Goal: Information Seeking & Learning: Learn about a topic

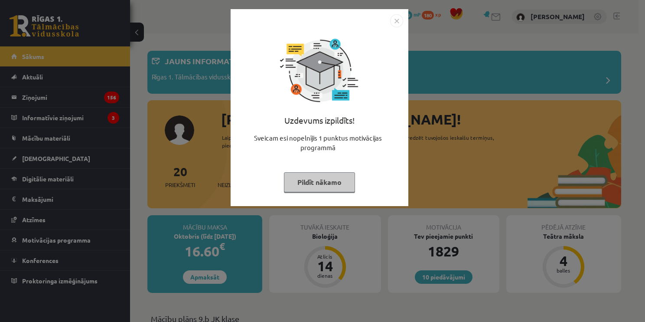
click at [399, 18] on img "Close" at bounding box center [396, 20] width 13 height 13
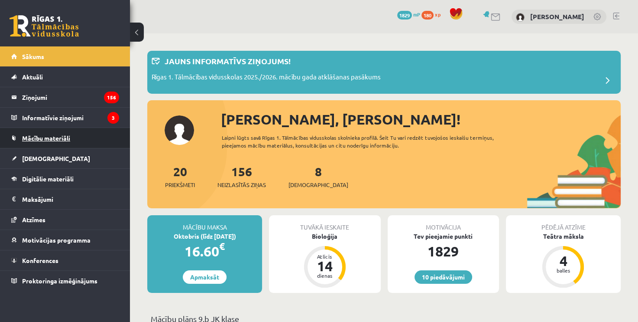
click at [78, 140] on link "Mācību materiāli" at bounding box center [65, 138] width 108 height 20
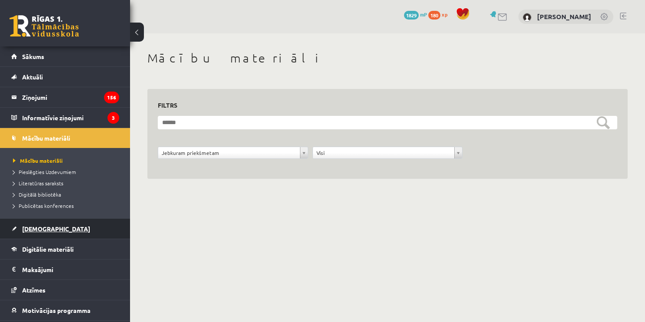
click at [78, 230] on link "[DEMOGRAPHIC_DATA]" at bounding box center [65, 228] width 108 height 20
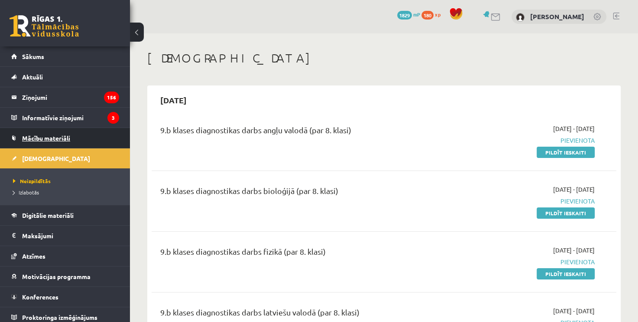
click at [94, 136] on link "Mācību materiāli" at bounding box center [65, 138] width 108 height 20
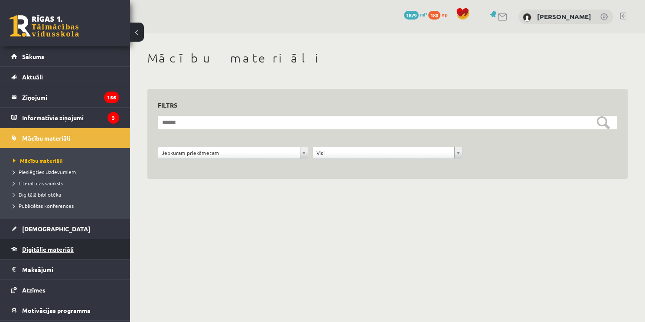
click at [91, 255] on link "Digitālie materiāli" at bounding box center [65, 249] width 108 height 20
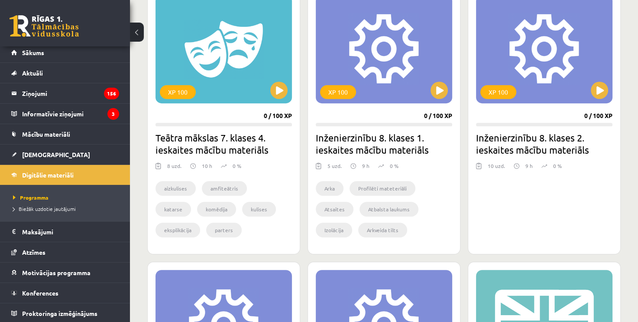
scroll to position [520, 0]
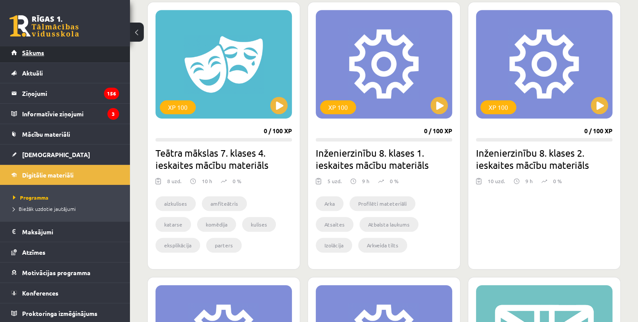
click at [40, 55] on span "Sākums" at bounding box center [33, 53] width 22 height 8
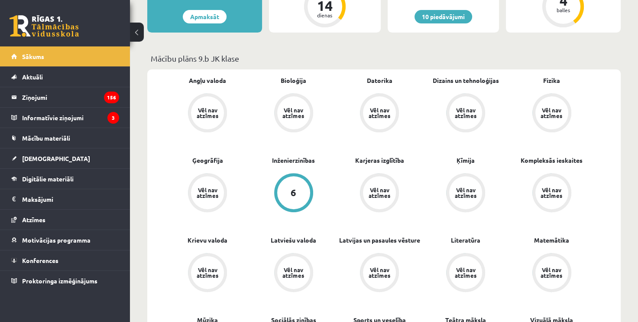
scroll to position [347, 0]
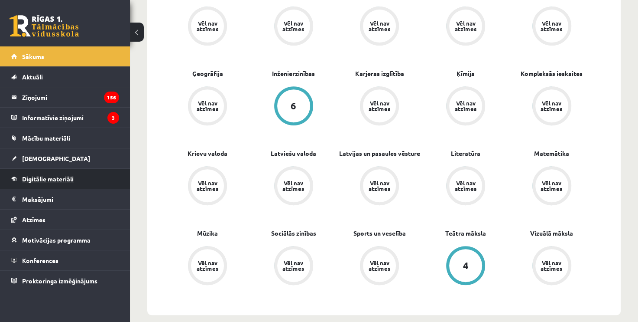
click at [106, 182] on link "Digitālie materiāli" at bounding box center [65, 179] width 108 height 20
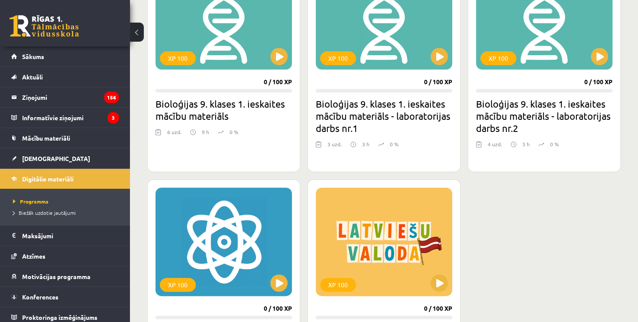
scroll to position [1084, 0]
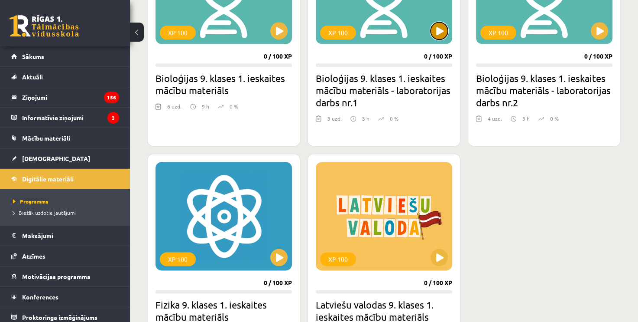
click at [442, 29] on button at bounding box center [439, 30] width 17 height 17
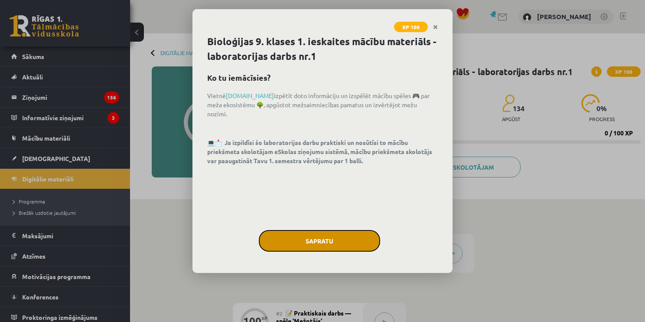
click at [361, 243] on button "Sapratu" at bounding box center [319, 241] width 121 height 22
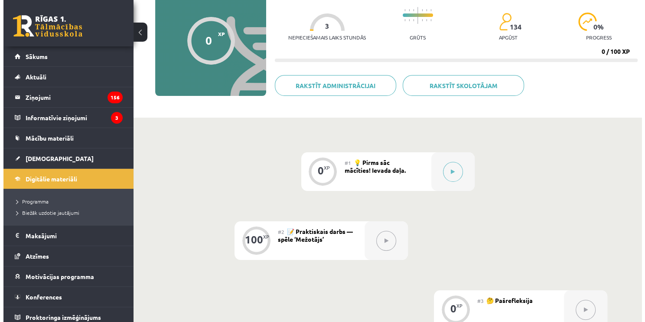
scroll to position [87, 0]
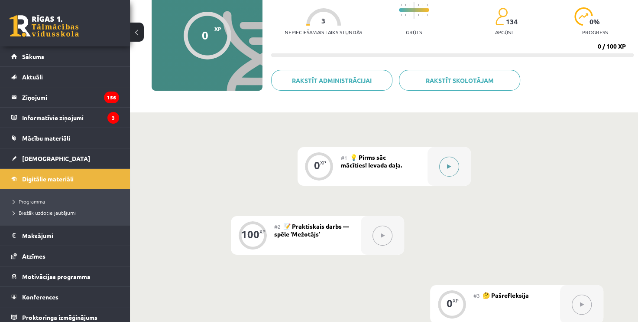
click at [446, 164] on button at bounding box center [449, 166] width 20 height 20
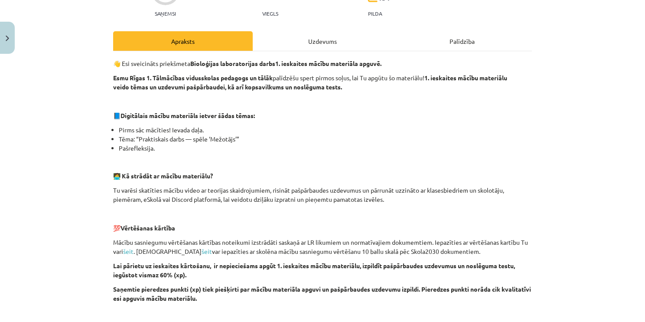
scroll to position [260, 0]
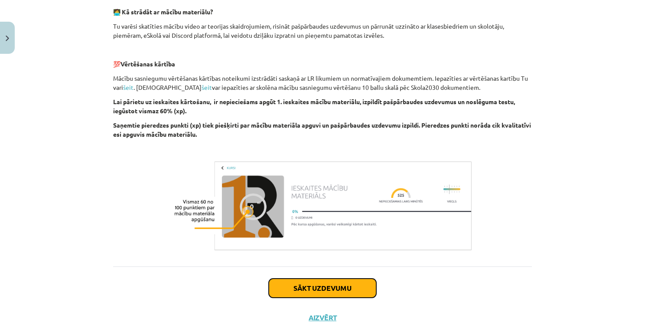
click at [331, 287] on button "Sākt uzdevumu" at bounding box center [322, 287] width 107 height 19
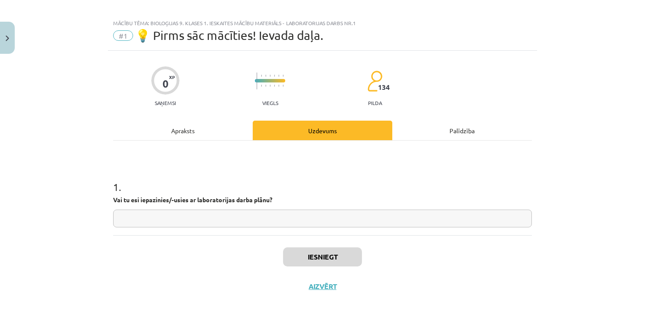
click at [161, 216] on input "text" at bounding box center [322, 218] width 419 height 18
click at [160, 218] on input "text" at bounding box center [322, 218] width 419 height 18
type input "**"
click at [306, 251] on button "Iesniegt" at bounding box center [322, 256] width 79 height 19
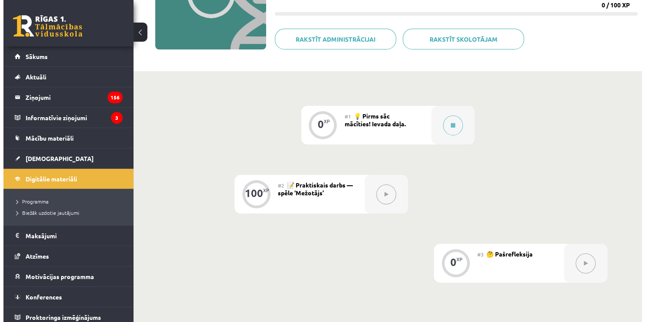
scroll to position [130, 0]
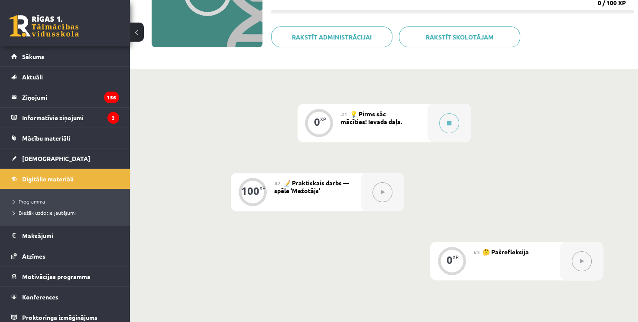
click at [387, 196] on button at bounding box center [383, 192] width 20 height 20
click at [449, 115] on button at bounding box center [449, 123] width 20 height 20
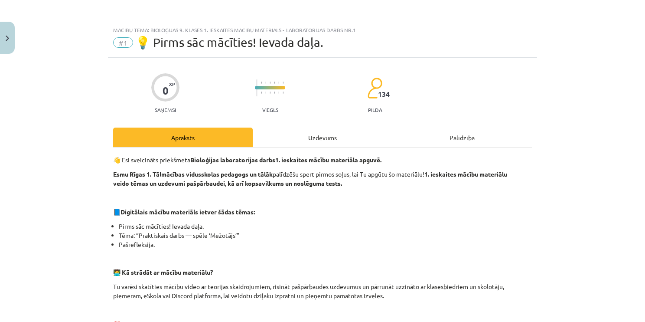
click at [316, 143] on div "Uzdevums" at bounding box center [323, 137] width 140 height 20
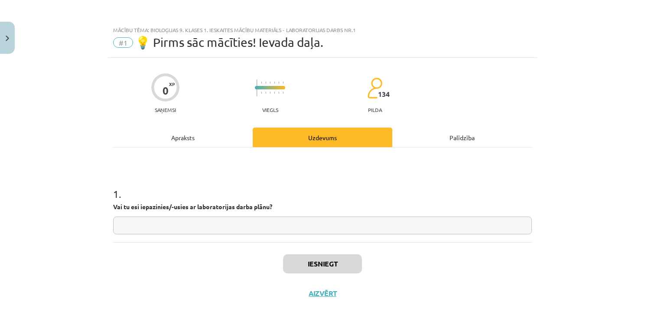
scroll to position [7, 0]
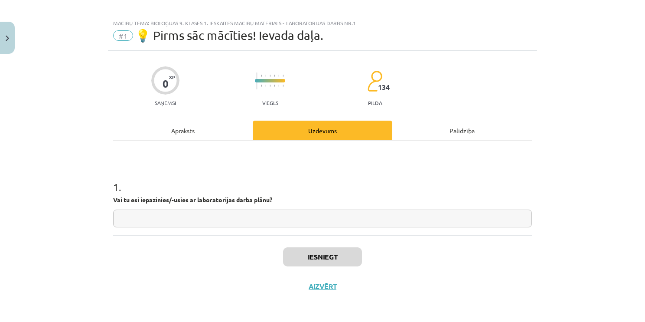
click at [267, 218] on input "text" at bounding box center [322, 218] width 419 height 18
type input "**"
click at [329, 258] on button "Iesniegt" at bounding box center [322, 256] width 79 height 19
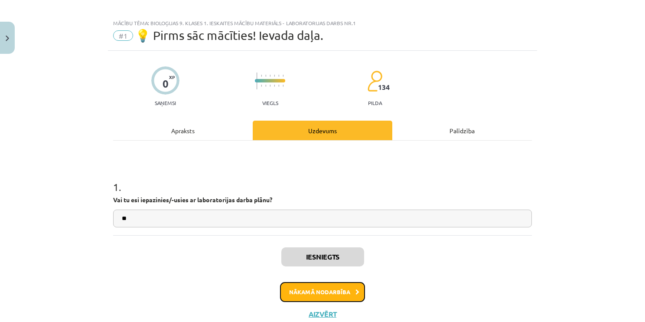
click at [335, 291] on button "Nākamā nodarbība" at bounding box center [322, 292] width 85 height 20
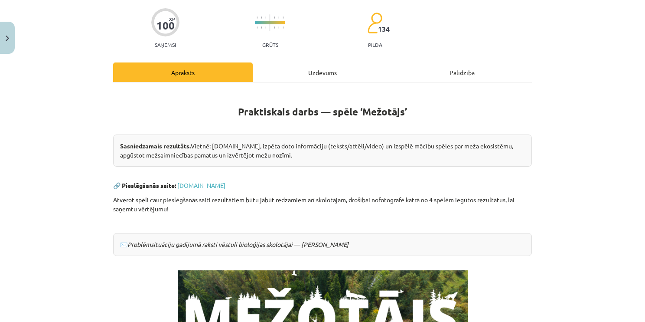
click at [310, 72] on div "Uzdevums" at bounding box center [323, 72] width 140 height 20
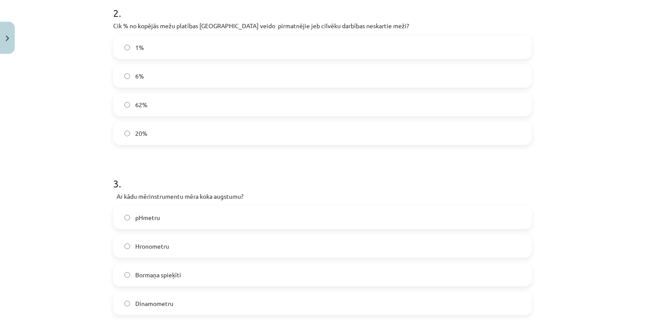
scroll to position [106, 0]
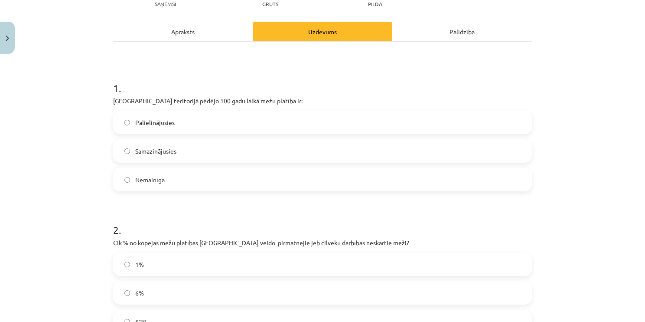
click at [198, 152] on label "Samazinājusies" at bounding box center [322, 151] width 417 height 22
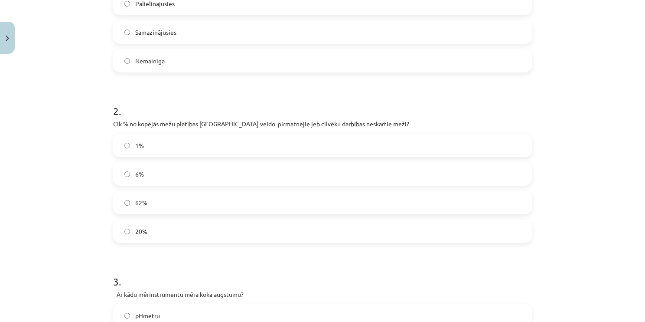
scroll to position [279, 0]
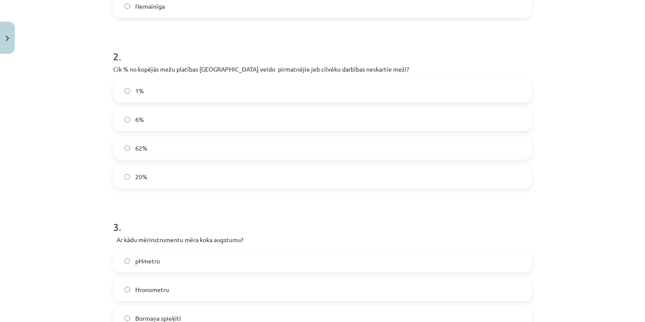
click at [199, 171] on label "20%" at bounding box center [322, 177] width 417 height 22
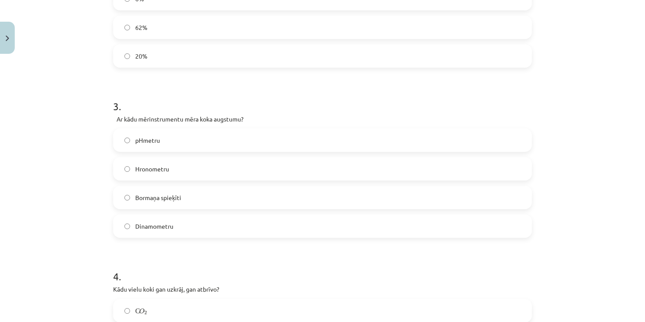
scroll to position [409, 0]
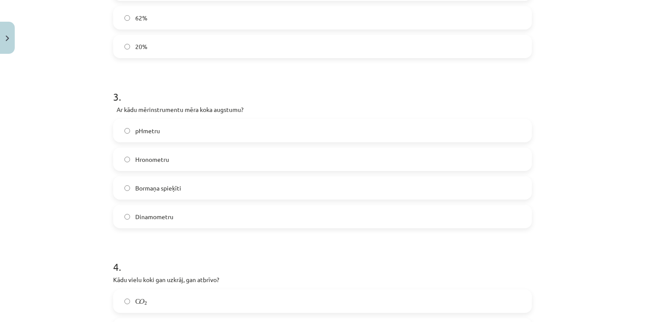
drag, startPoint x: 234, startPoint y: 188, endPoint x: 234, endPoint y: 181, distance: 6.9
click at [234, 186] on label "Bormaņa spieķīti" at bounding box center [322, 188] width 417 height 22
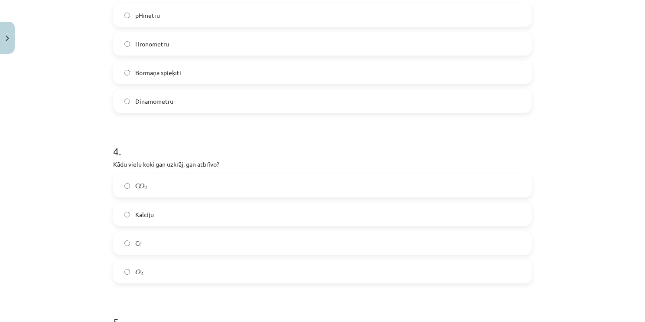
scroll to position [539, 0]
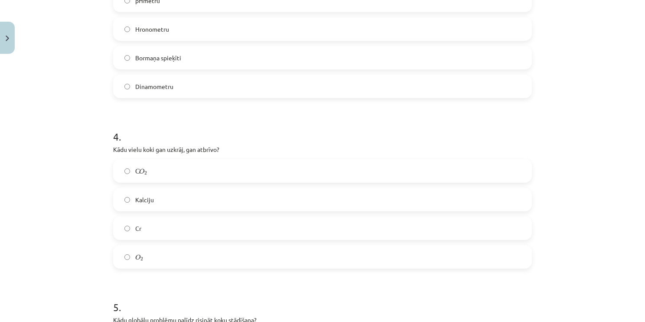
drag, startPoint x: 165, startPoint y: 170, endPoint x: 175, endPoint y: 161, distance: 13.5
click at [173, 163] on label "С O 2 С O 2" at bounding box center [322, 171] width 417 height 22
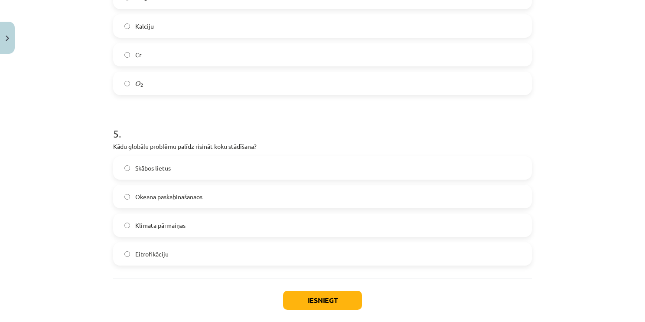
scroll to position [756, 0]
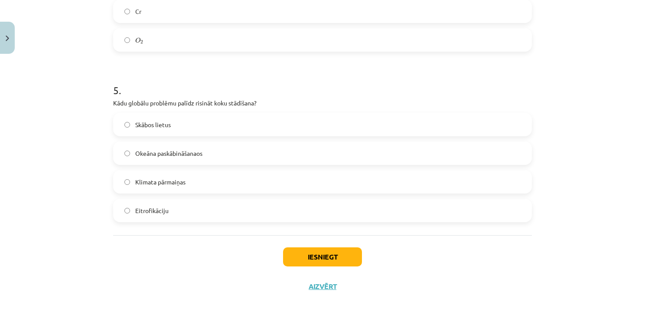
click at [185, 124] on label "Skābos lietus" at bounding box center [322, 125] width 417 height 22
click at [350, 259] on button "Iesniegt" at bounding box center [322, 256] width 79 height 19
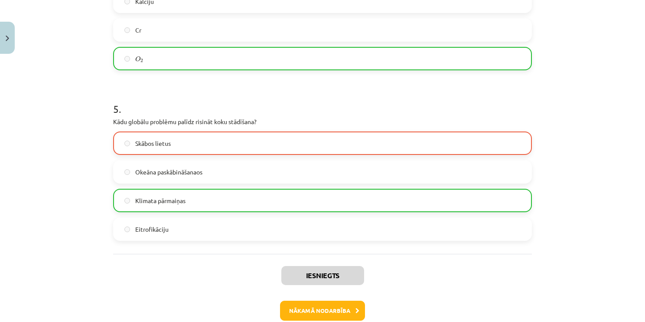
scroll to position [784, 0]
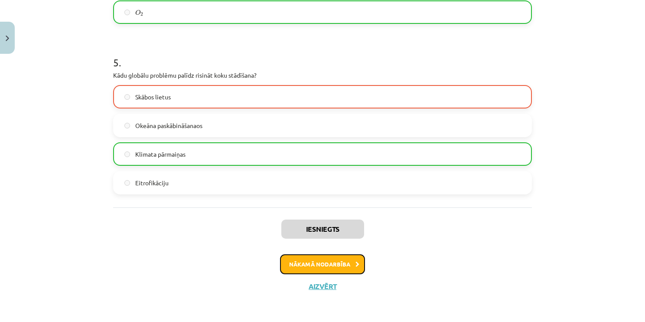
click at [333, 264] on button "Nākamā nodarbība" at bounding box center [322, 264] width 85 height 20
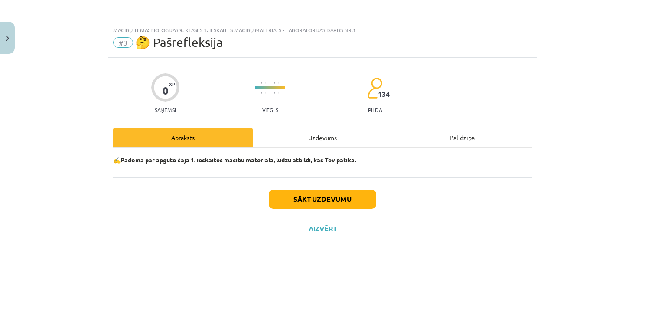
scroll to position [0, 0]
click at [320, 200] on button "Sākt uzdevumu" at bounding box center [322, 198] width 107 height 19
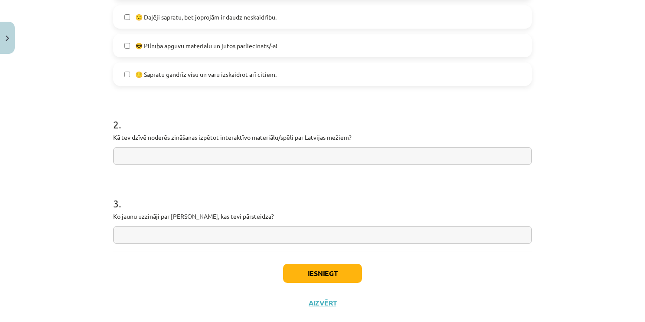
scroll to position [314, 0]
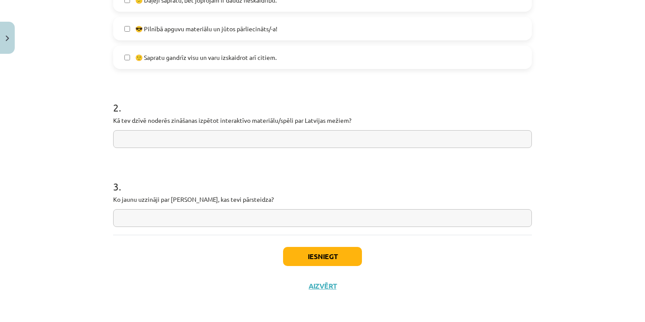
click at [264, 55] on span "🙂 Sapratu gandrīz visu un varu izskaidrot arī citiem." at bounding box center [205, 57] width 141 height 9
click at [343, 249] on button "Iesniegt" at bounding box center [322, 256] width 79 height 19
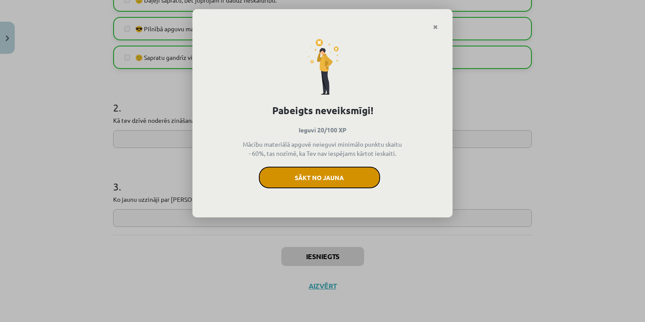
click at [337, 174] on button "Sākt no jauna" at bounding box center [319, 177] width 121 height 22
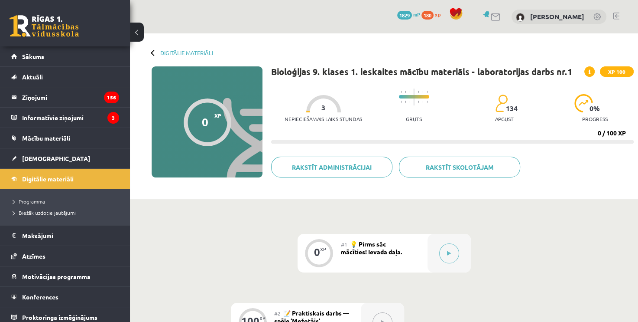
click at [154, 51] on div at bounding box center [154, 52] width 6 height 6
click at [151, 52] on div at bounding box center [154, 52] width 6 height 6
click at [153, 52] on div at bounding box center [154, 52] width 6 height 6
click at [180, 52] on link "Digitālie materiāli" at bounding box center [186, 52] width 53 height 7
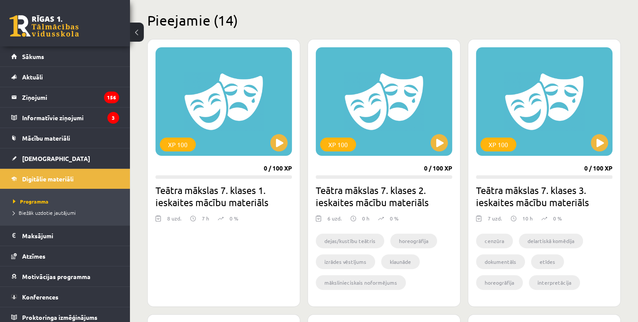
scroll to position [87, 0]
